Goal: Entertainment & Leisure: Browse casually

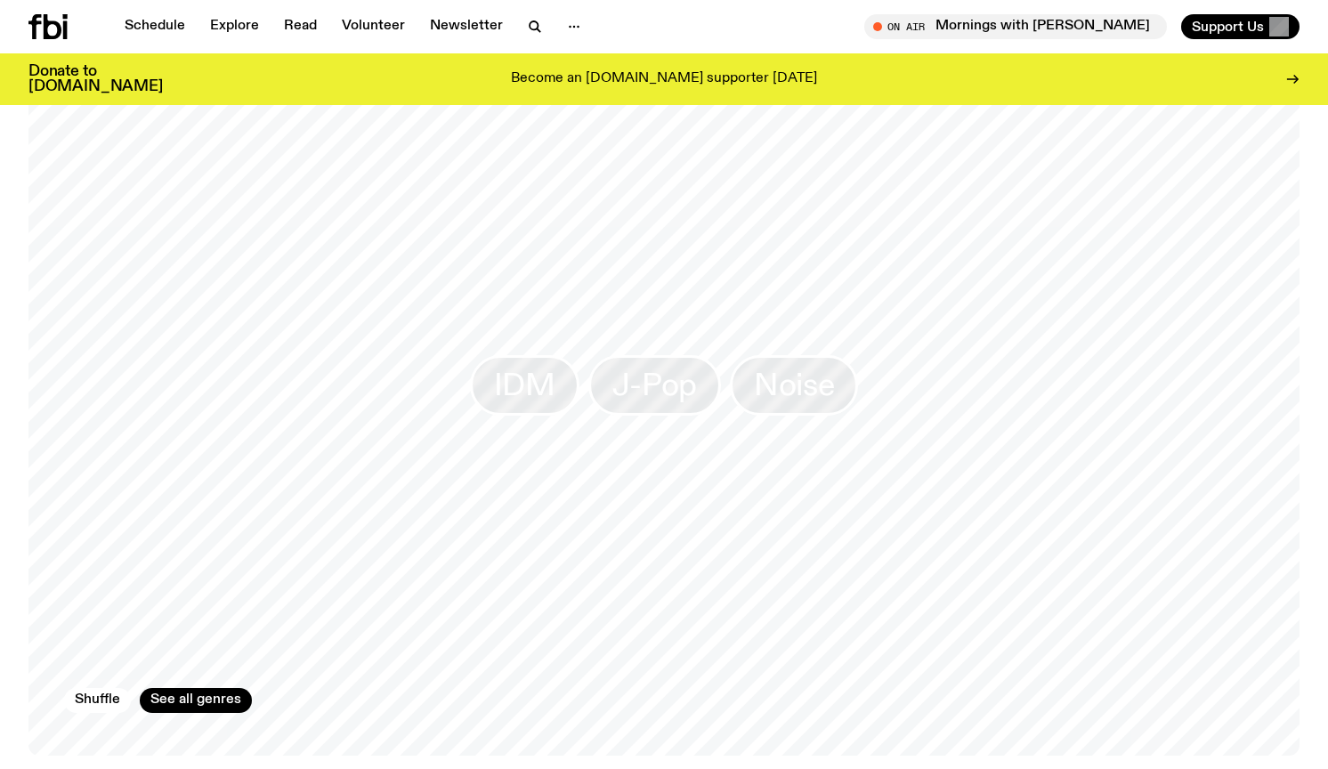
scroll to position [1523, 0]
click at [184, 695] on link "See all genres" at bounding box center [196, 691] width 112 height 25
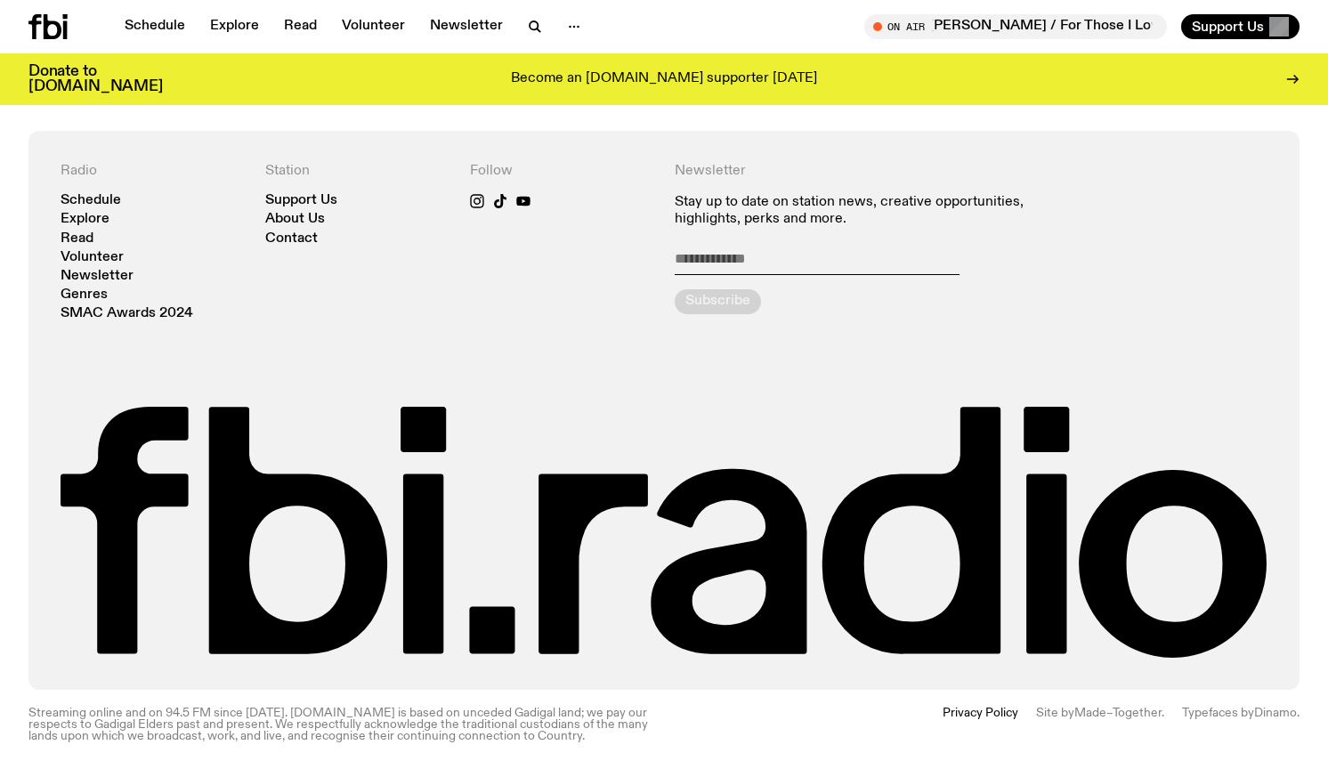
scroll to position [859, 0]
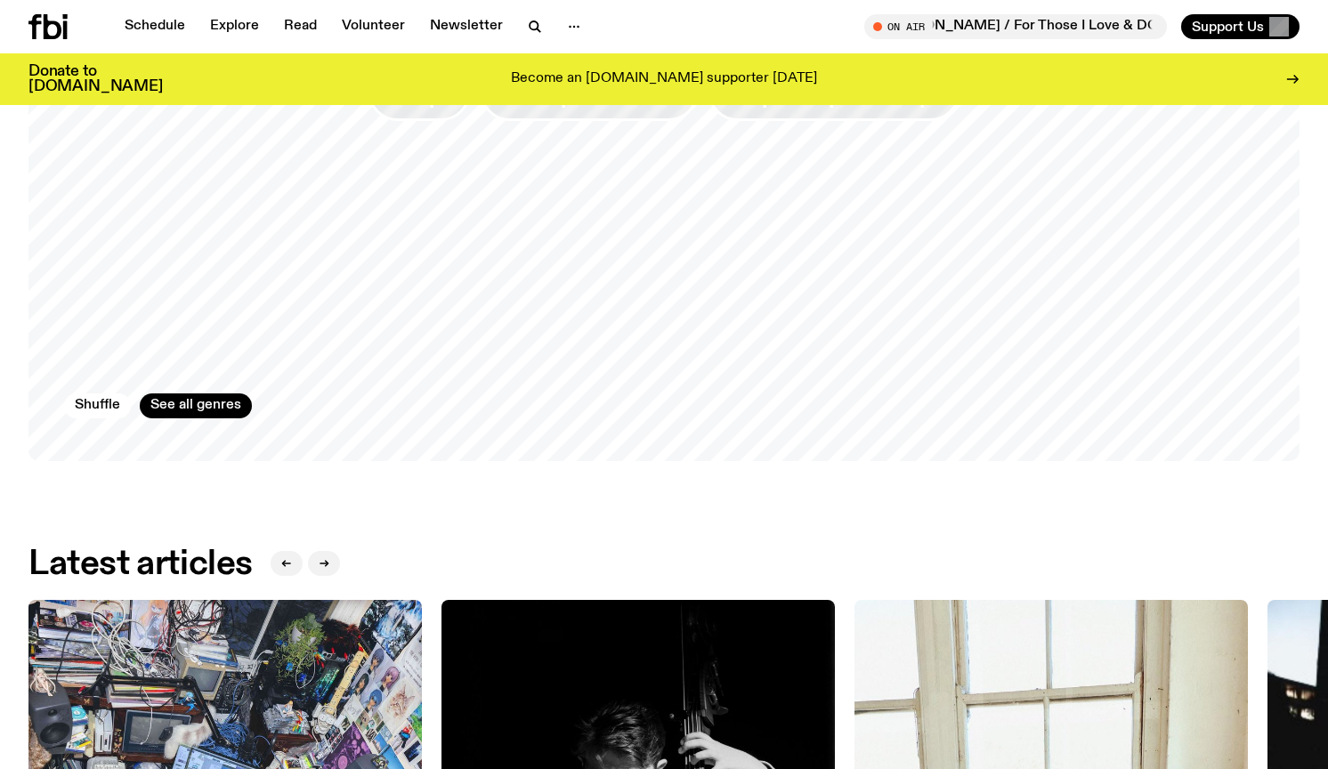
scroll to position [1814, 0]
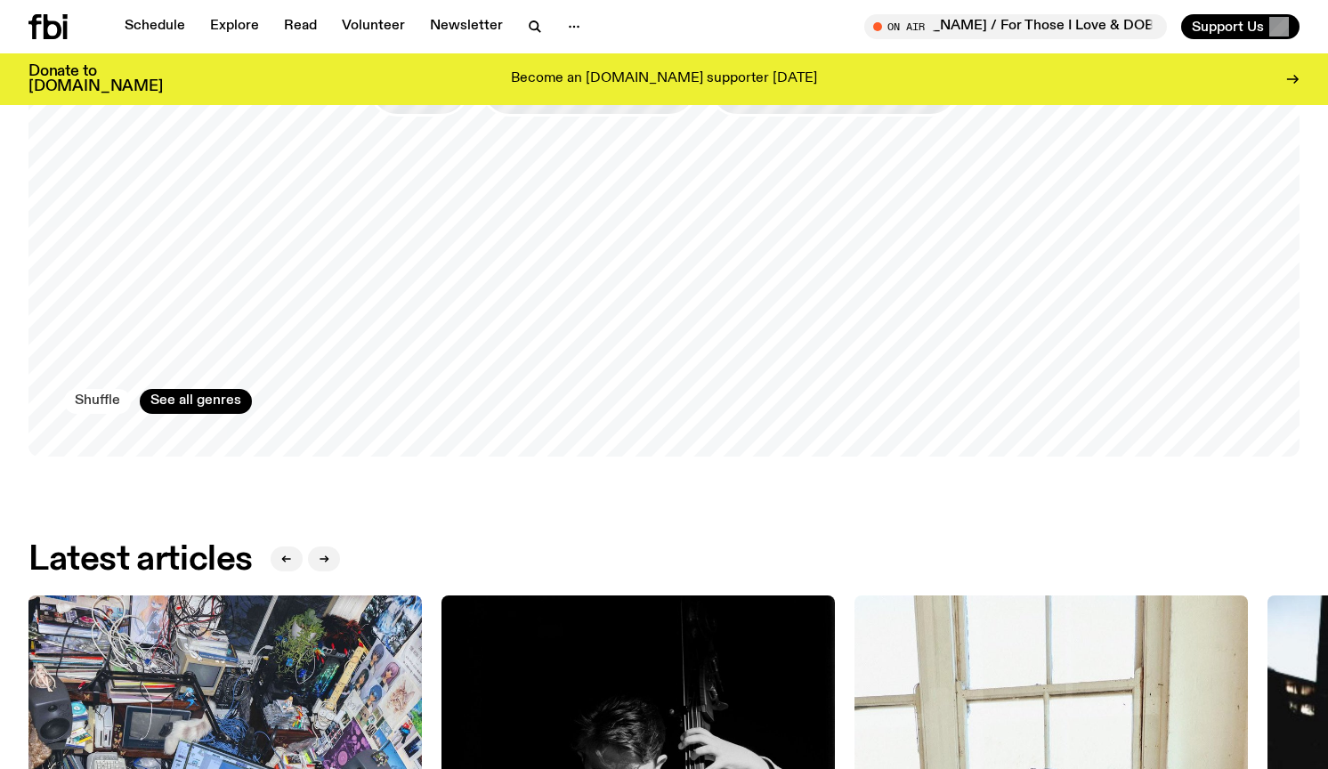
click at [99, 397] on button "Shuffle" at bounding box center [97, 401] width 67 height 25
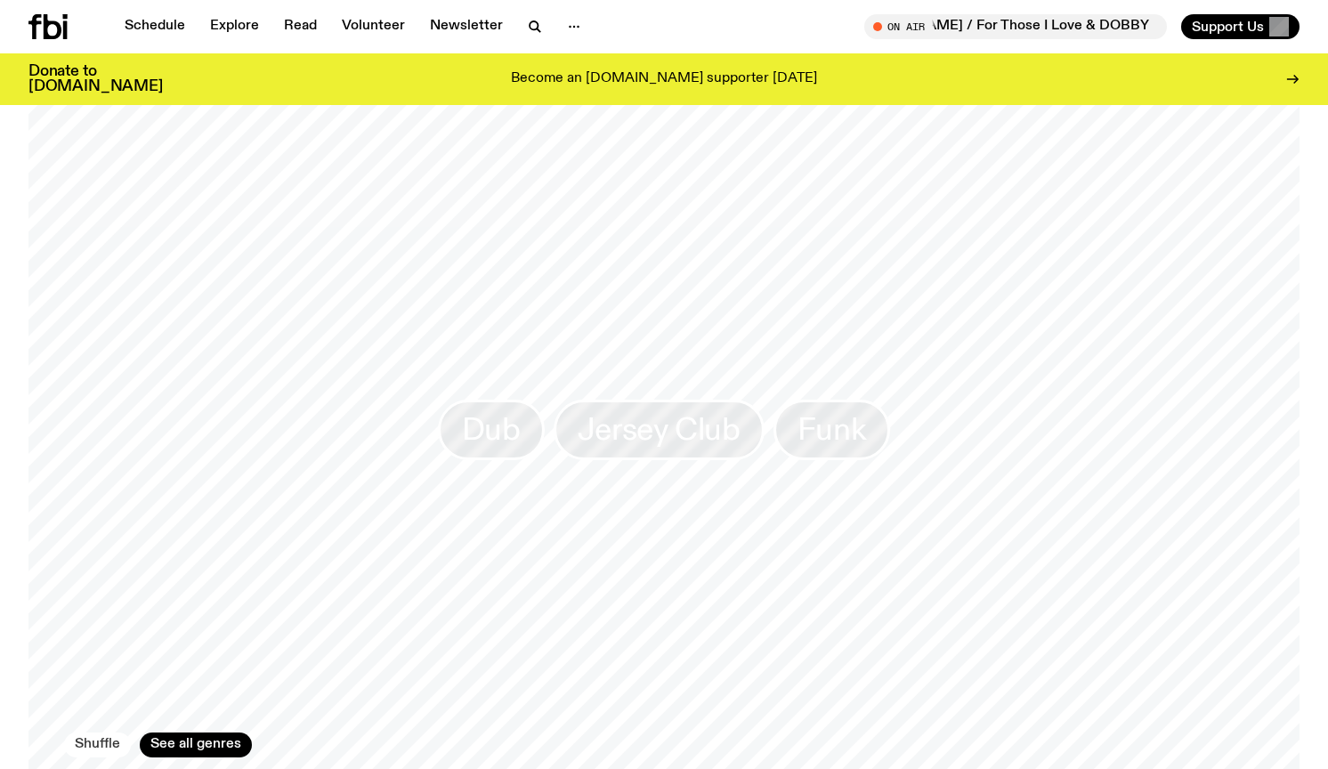
scroll to position [1490, 0]
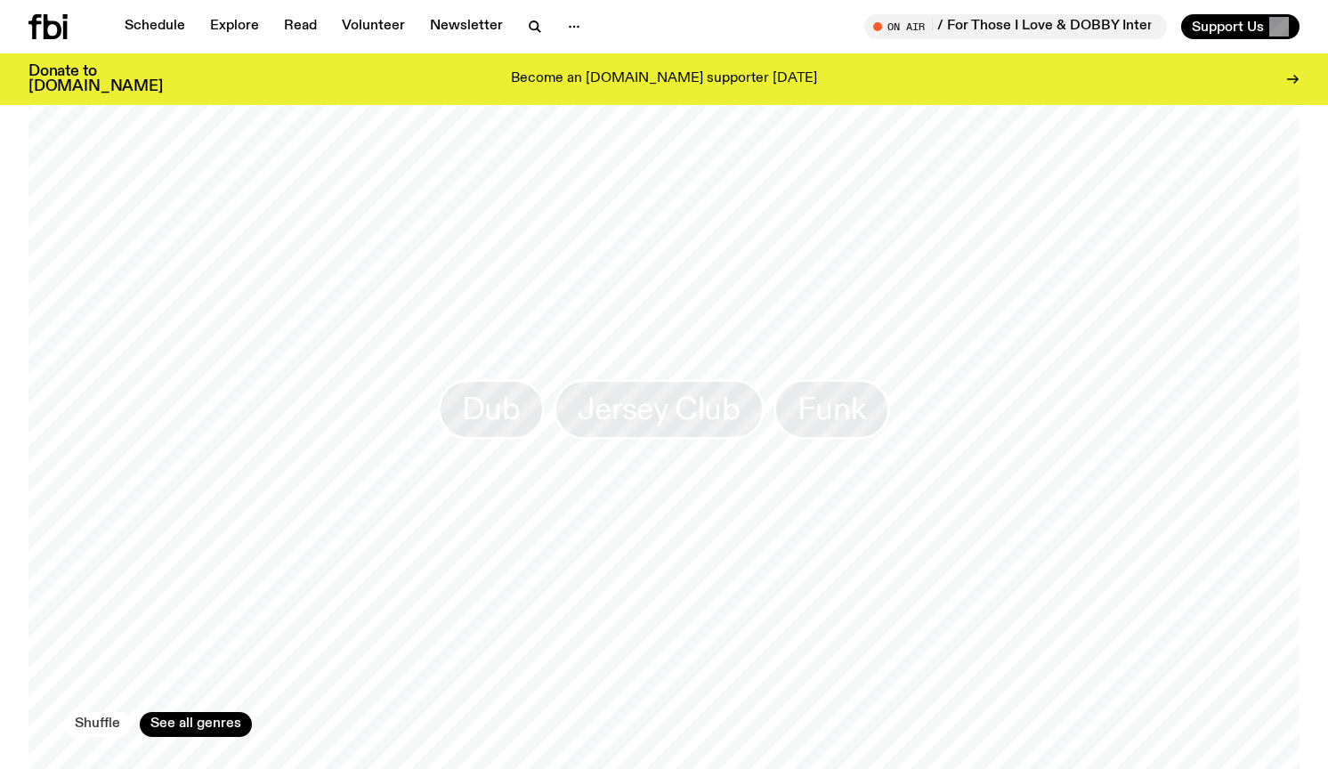
click at [88, 721] on button "Shuffle" at bounding box center [97, 724] width 67 height 25
click at [94, 728] on button "Shuffle" at bounding box center [97, 732] width 67 height 25
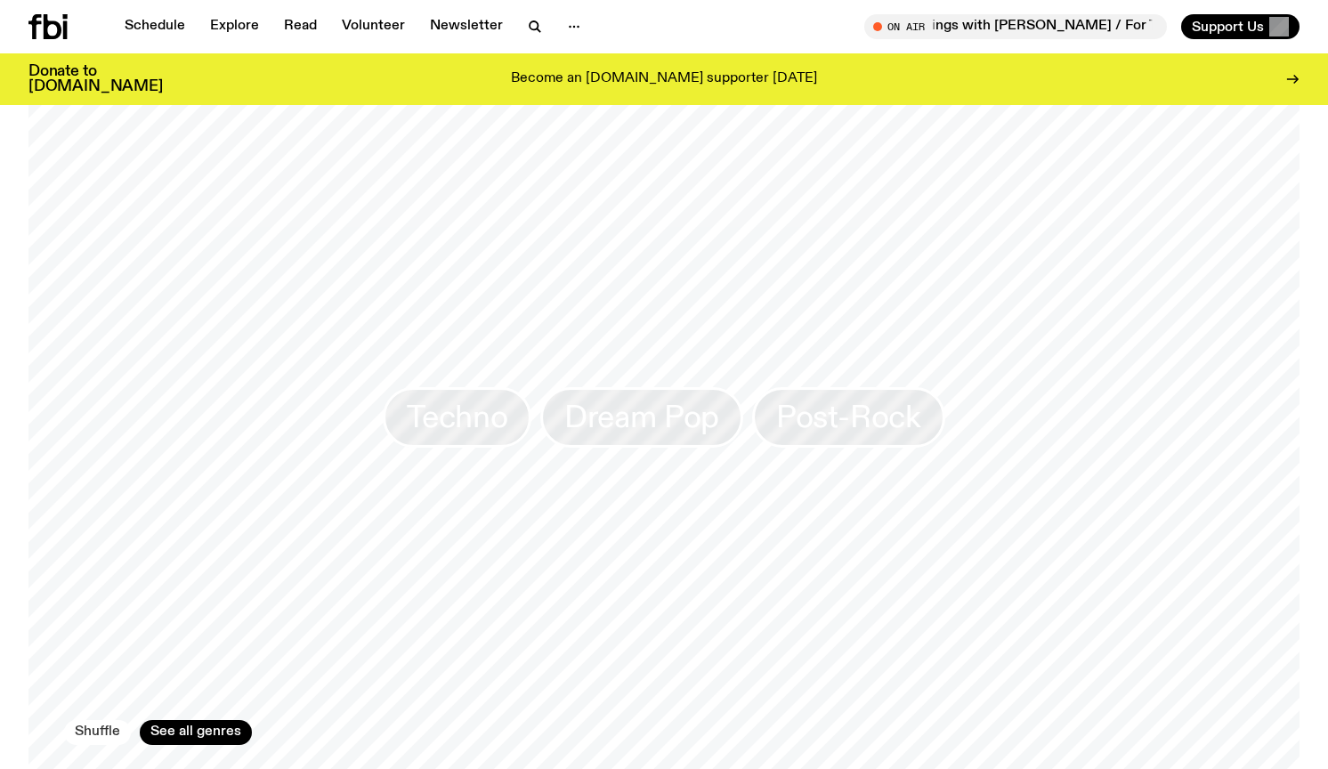
click at [94, 728] on button "Shuffle" at bounding box center [97, 732] width 67 height 25
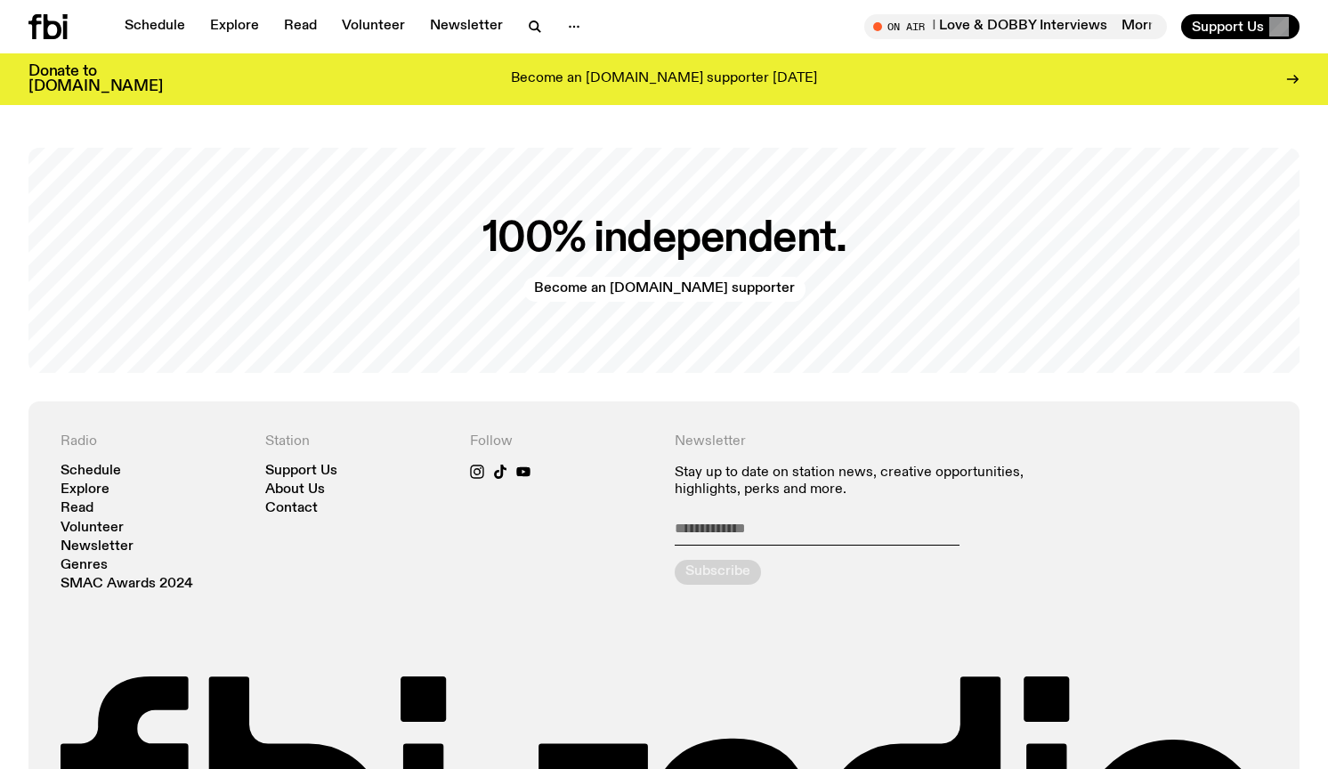
scroll to position [3572, 0]
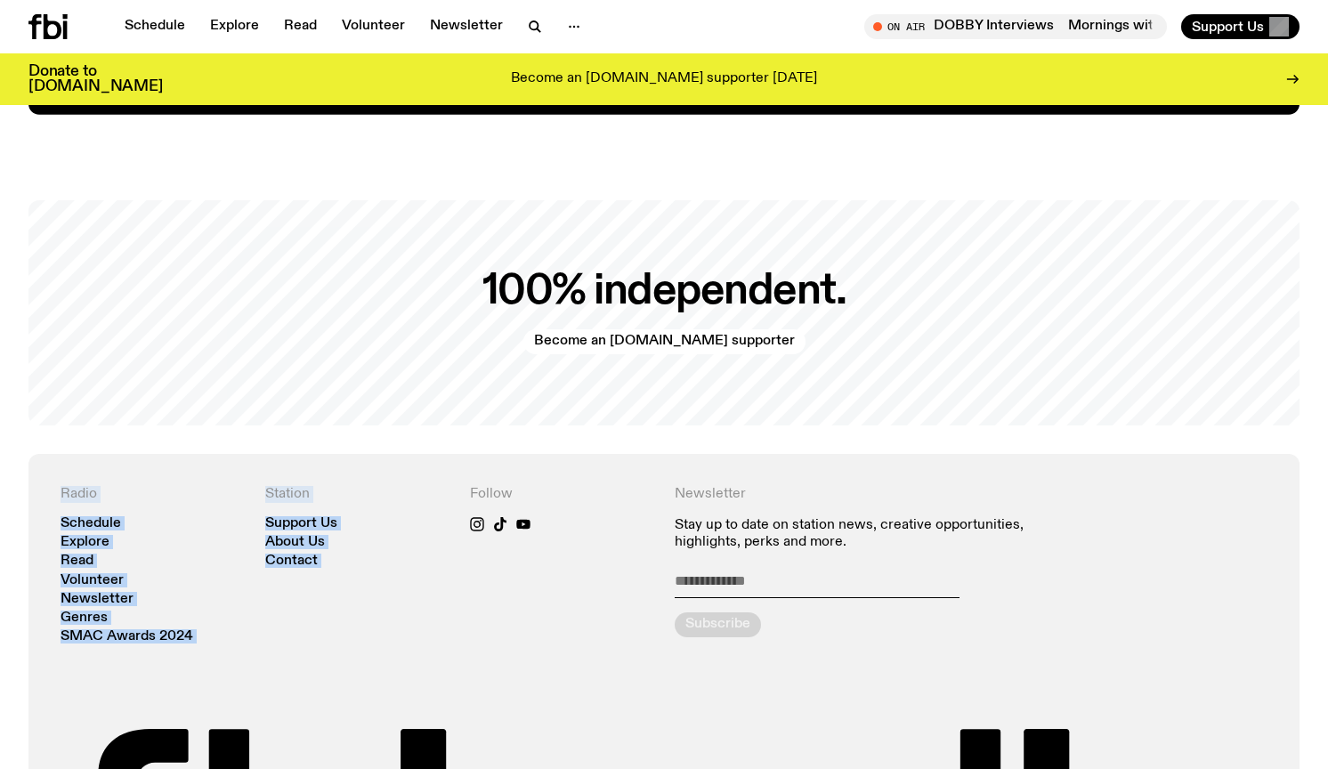
drag, startPoint x: 306, startPoint y: 344, endPoint x: 467, endPoint y: 459, distance: 197.9
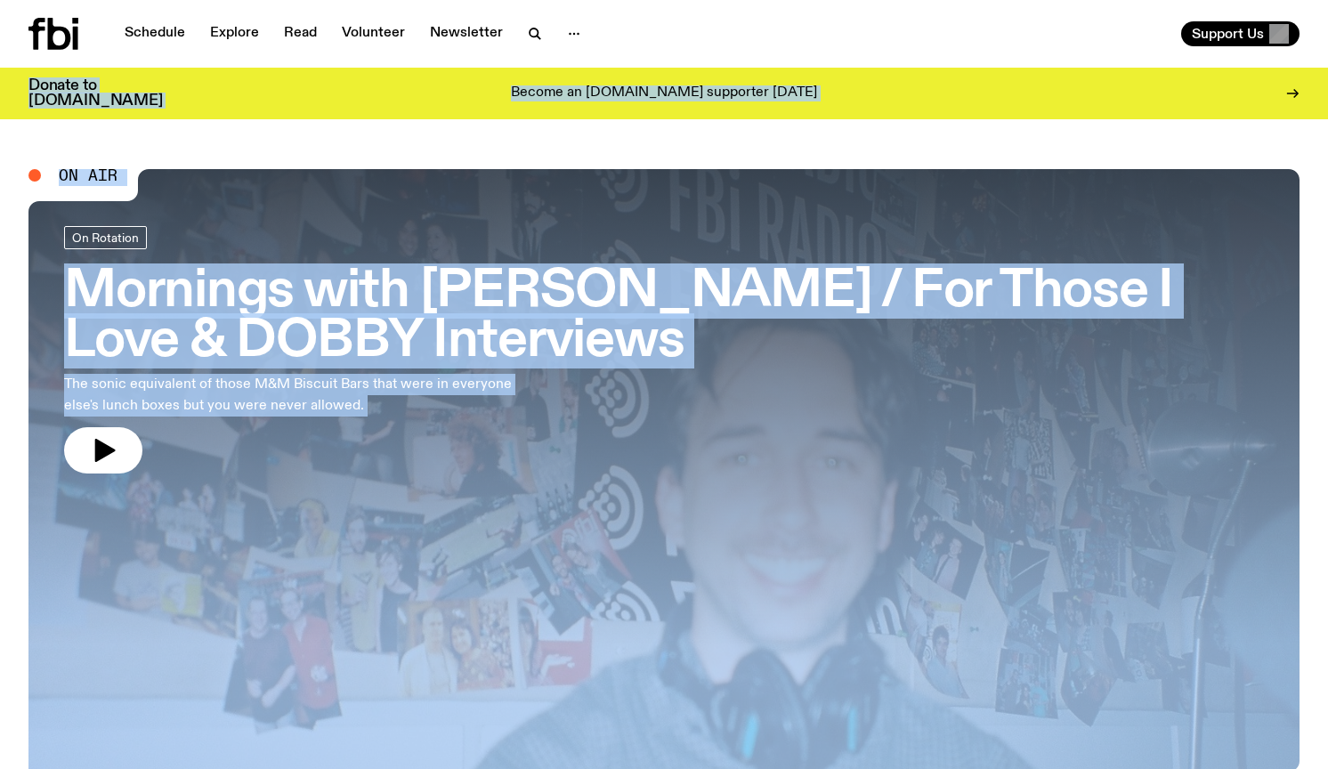
scroll to position [0, 0]
